Goal: Transaction & Acquisition: Purchase product/service

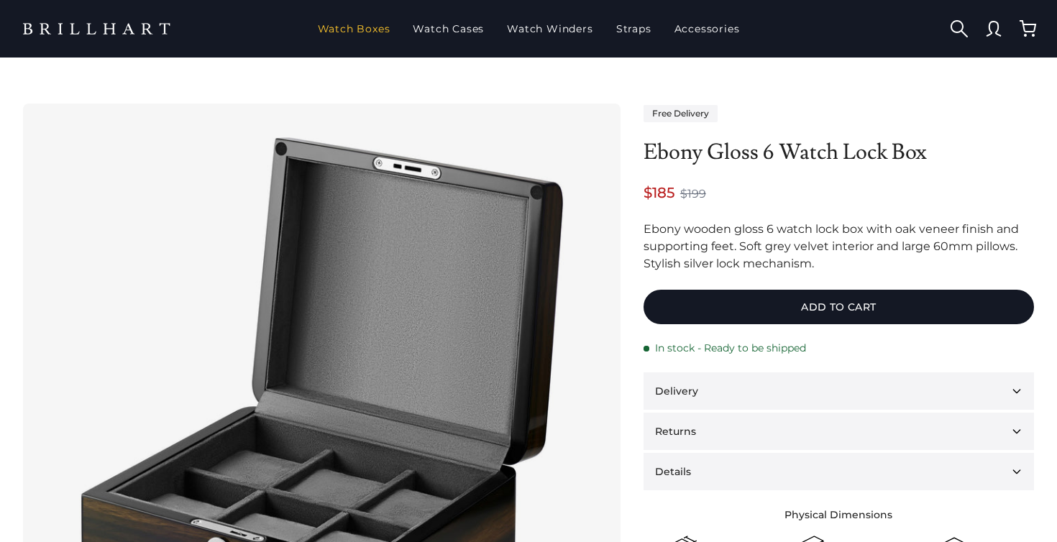
click at [381, 32] on link "Watch Boxes" at bounding box center [354, 28] width 84 height 37
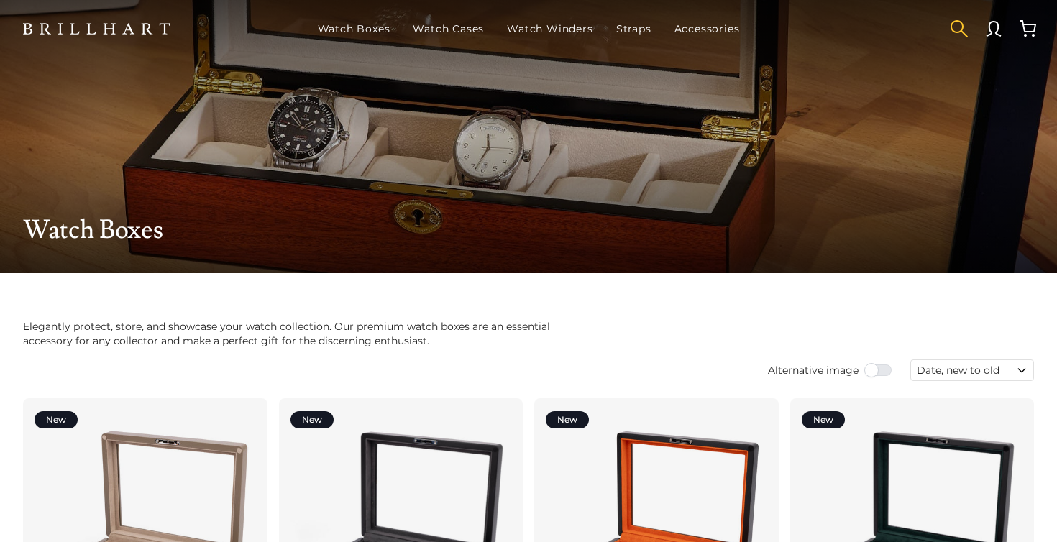
click at [962, 29] on button "button" at bounding box center [959, 29] width 35 height 35
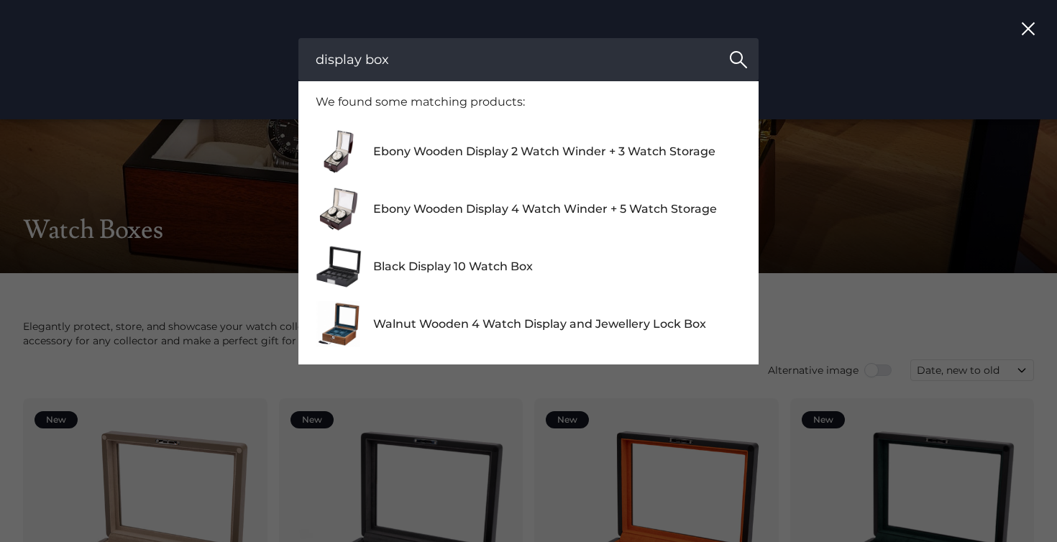
type input "display box"
click at [718, 38] on button "Search" at bounding box center [738, 59] width 40 height 43
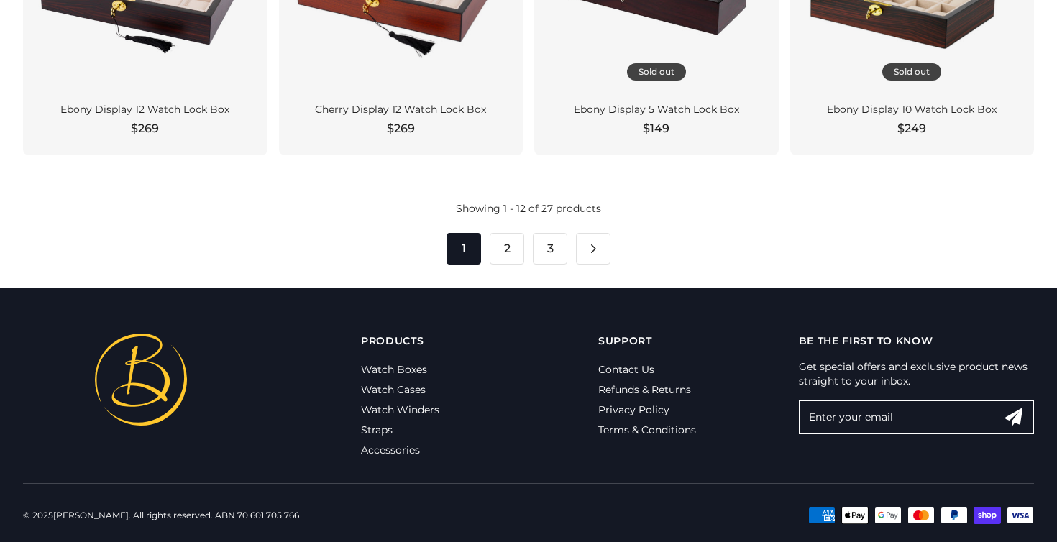
scroll to position [1142, 0]
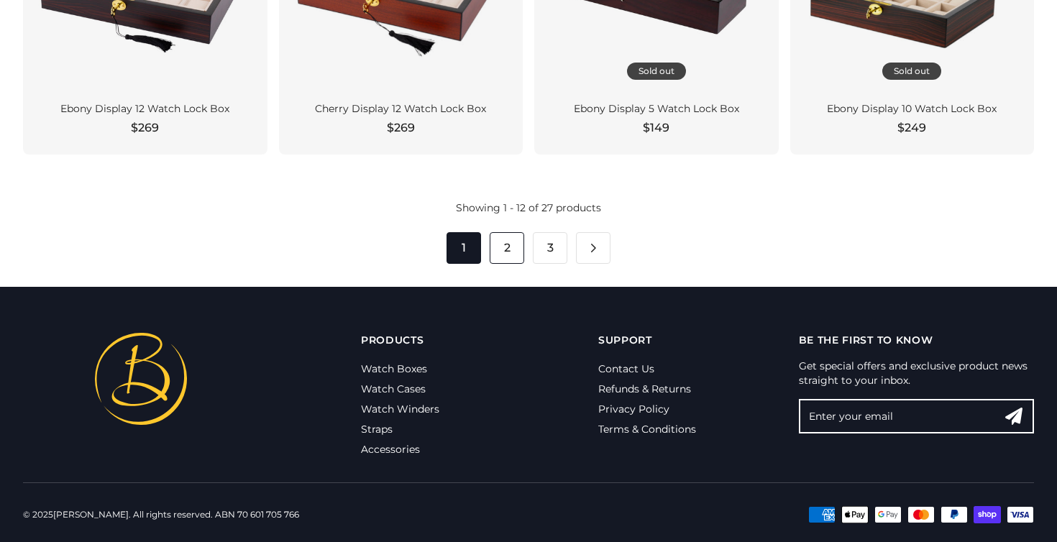
click at [501, 246] on link "2" at bounding box center [507, 248] width 35 height 32
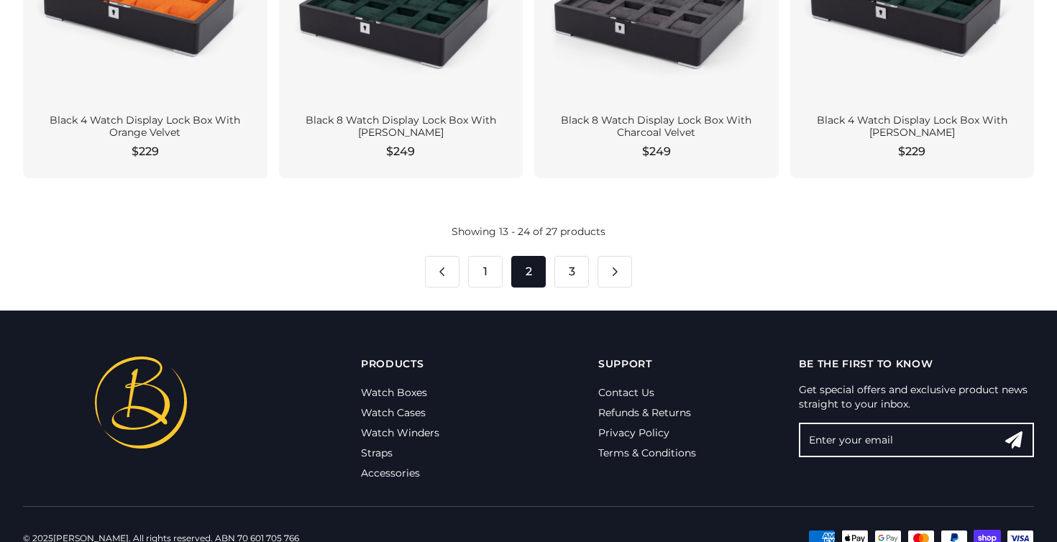
scroll to position [1146, 0]
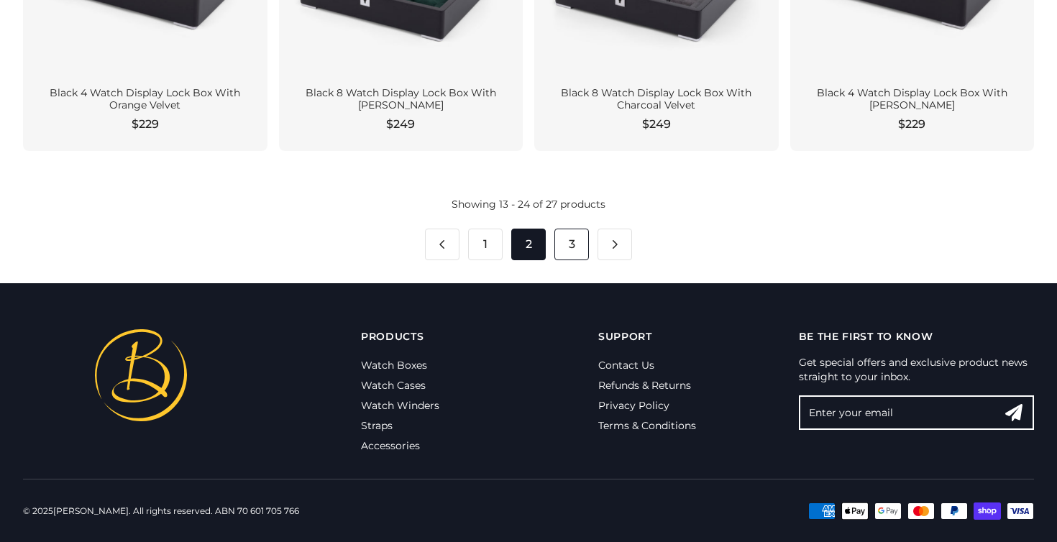
click at [573, 243] on link "3" at bounding box center [571, 245] width 35 height 32
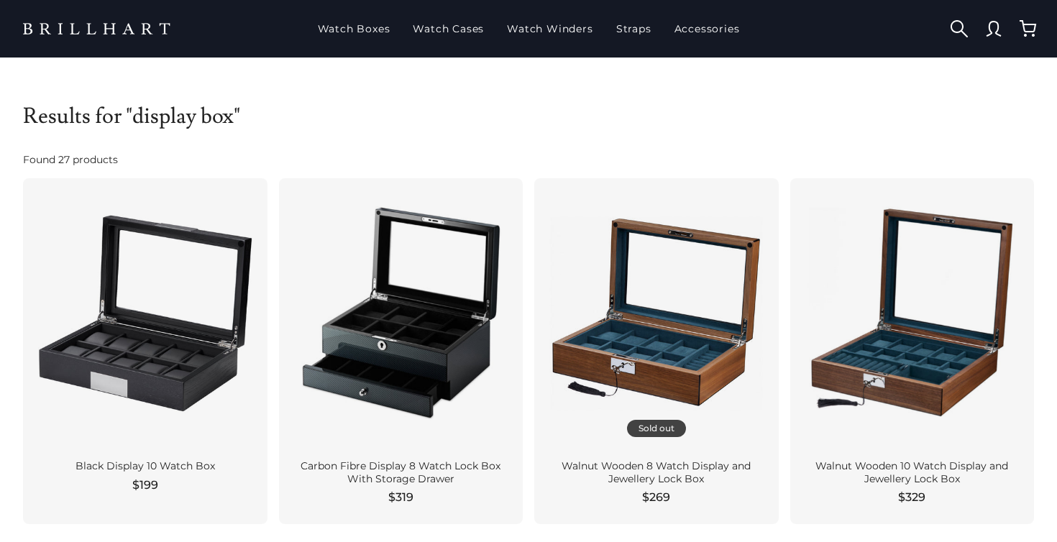
scroll to position [1146, 0]
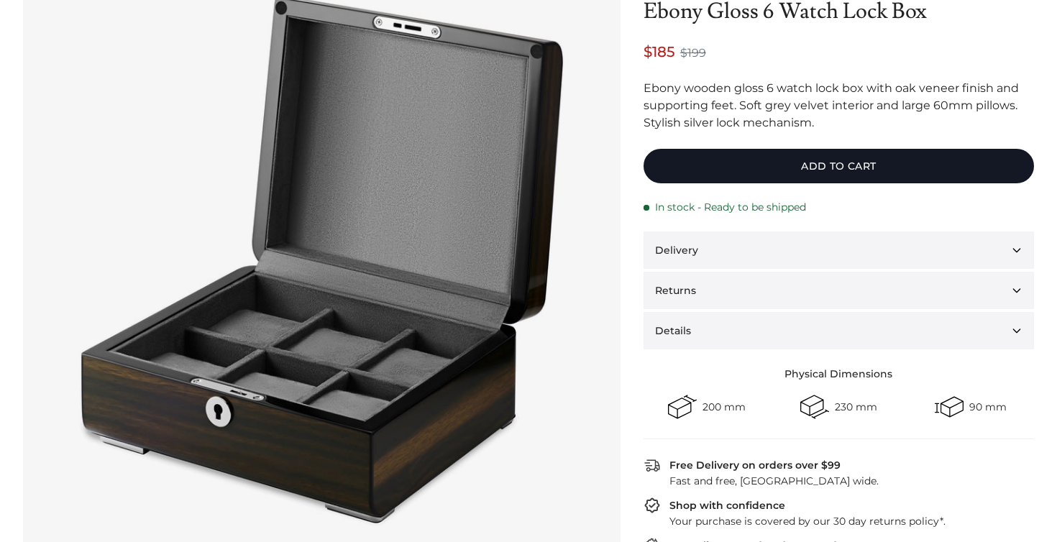
scroll to position [160, 0]
